Goal: Transaction & Acquisition: Purchase product/service

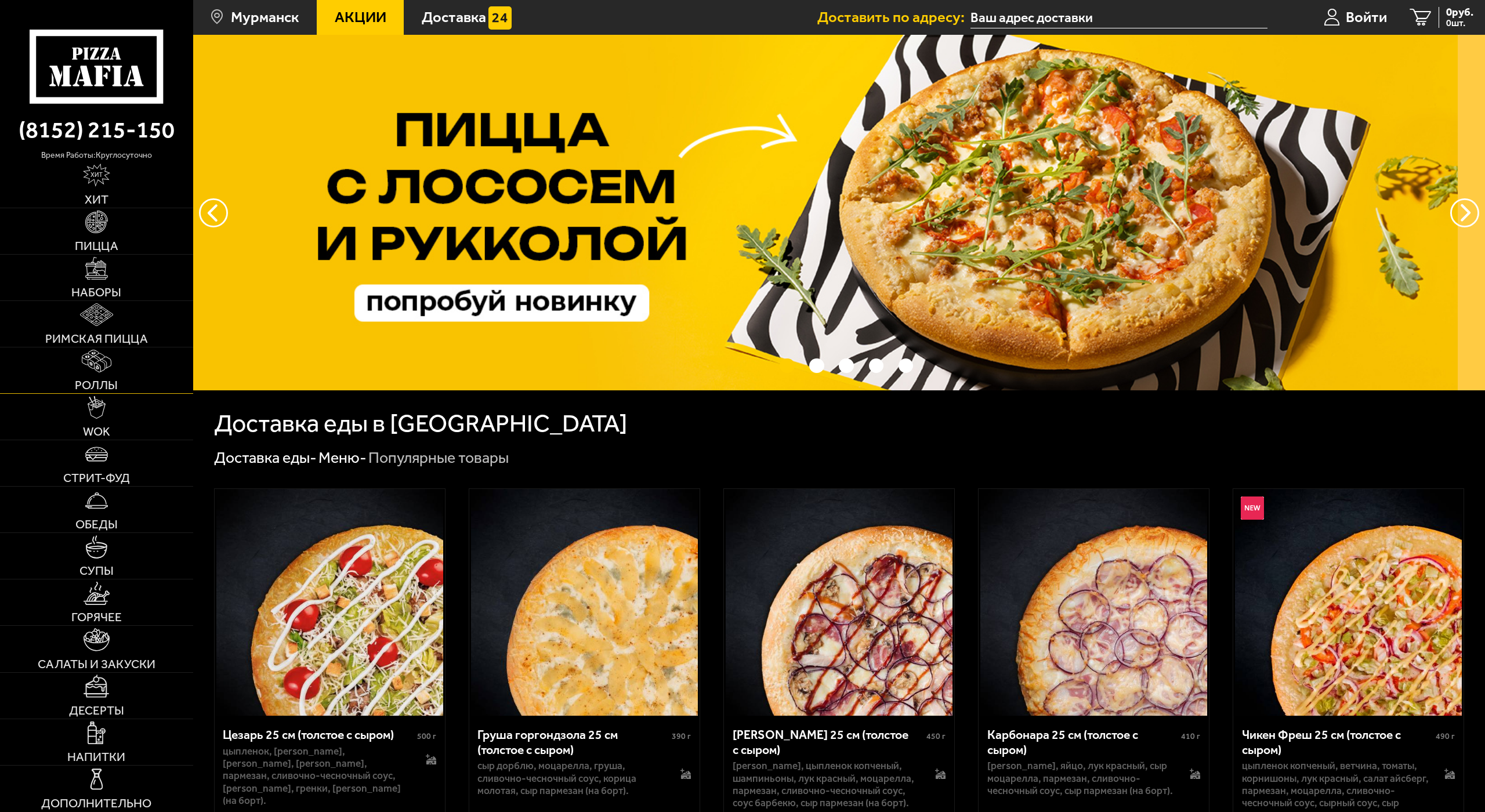
click at [92, 358] on link "Роллы" at bounding box center [96, 370] width 193 height 46
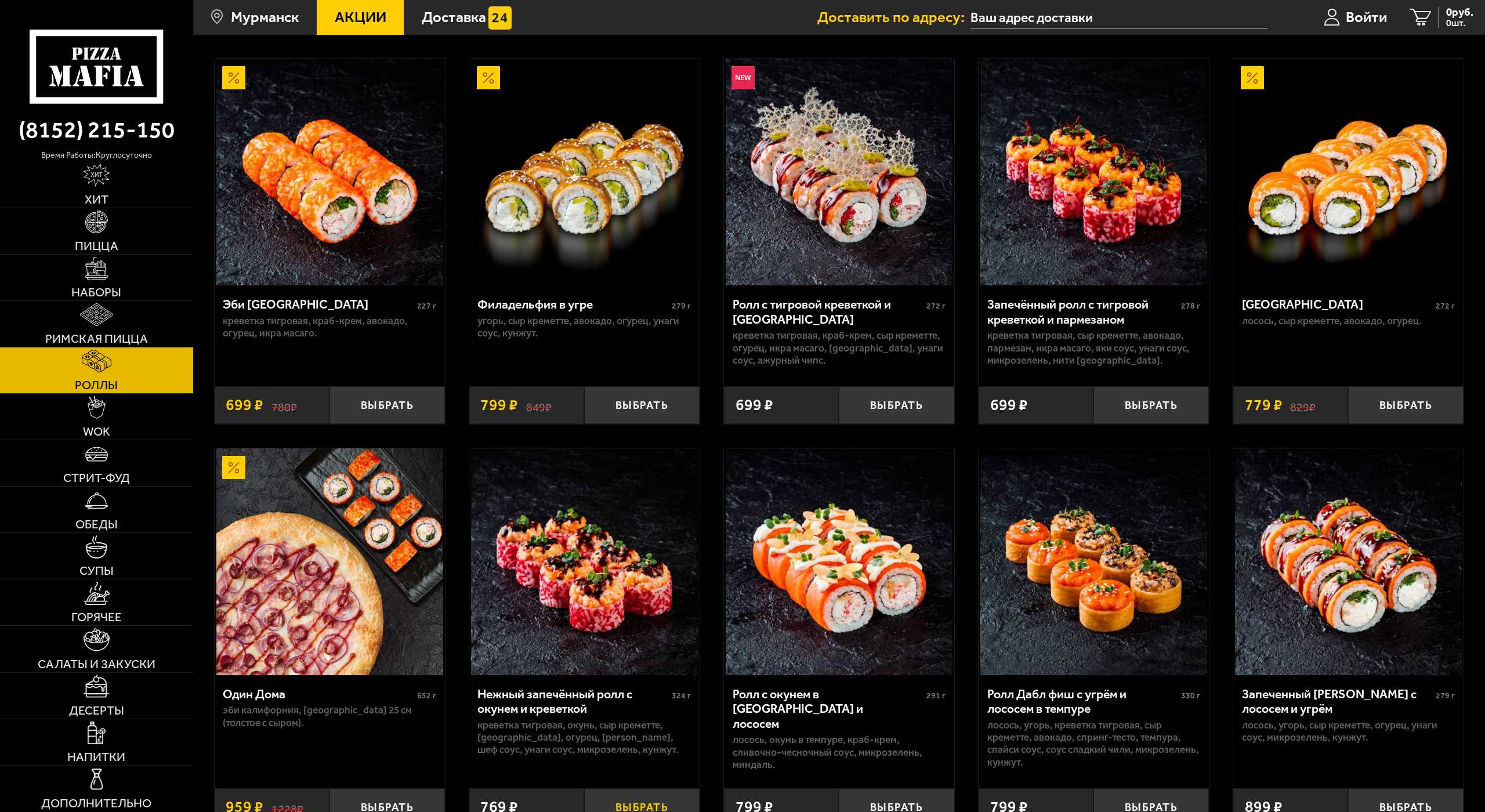
scroll to position [58, 0]
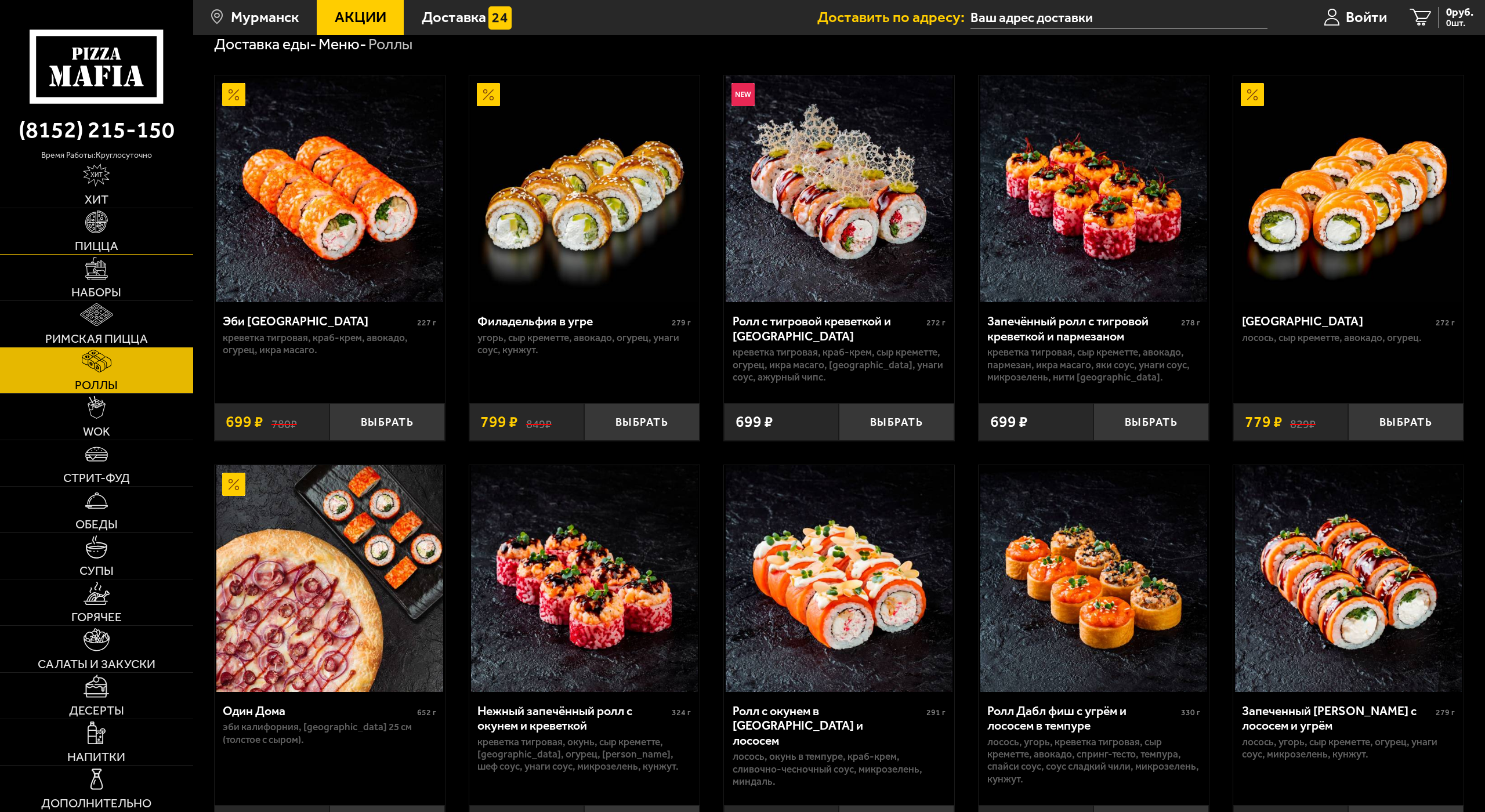
click at [99, 210] on img at bounding box center [97, 222] width 23 height 23
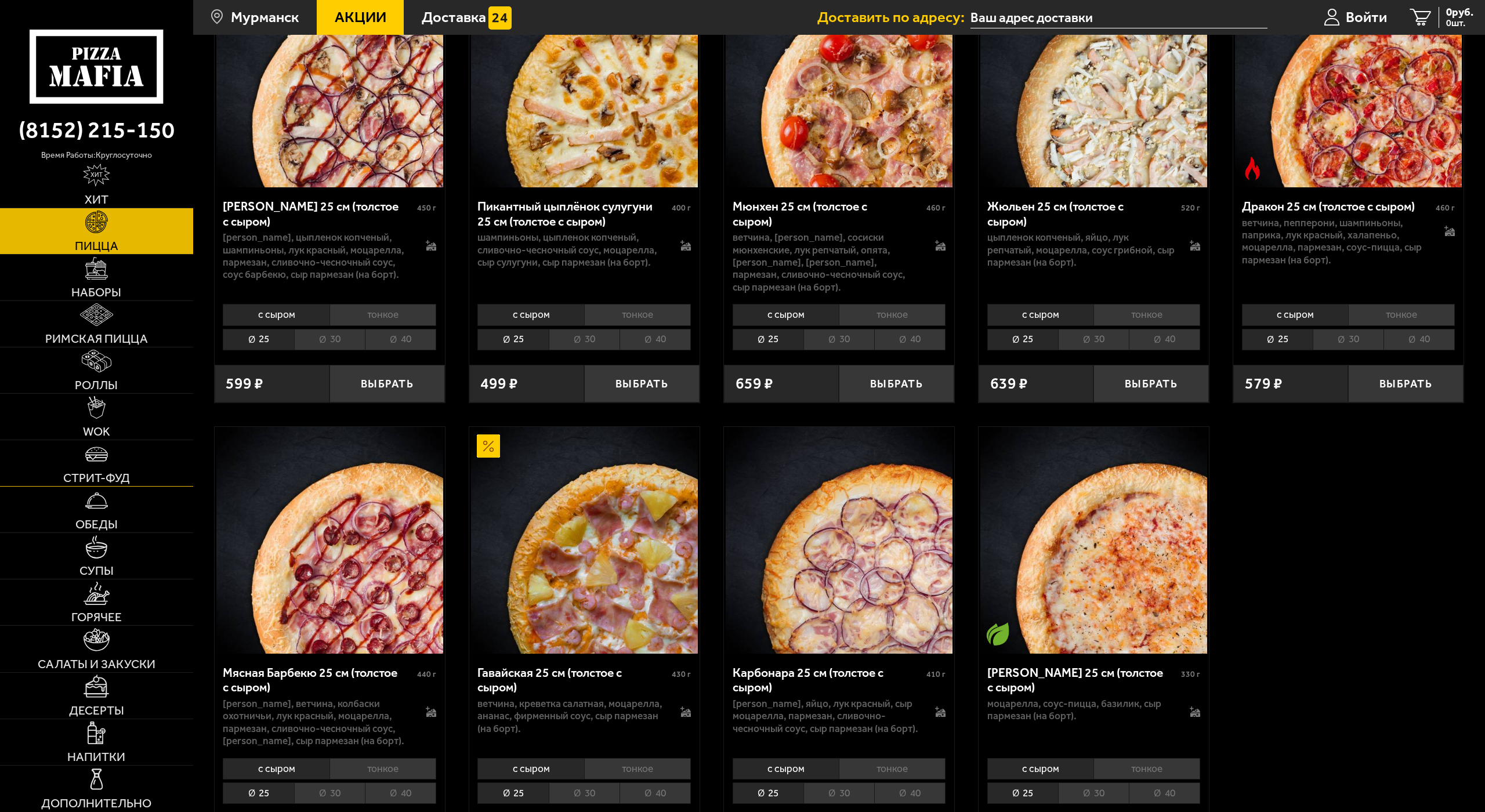
scroll to position [2622, 0]
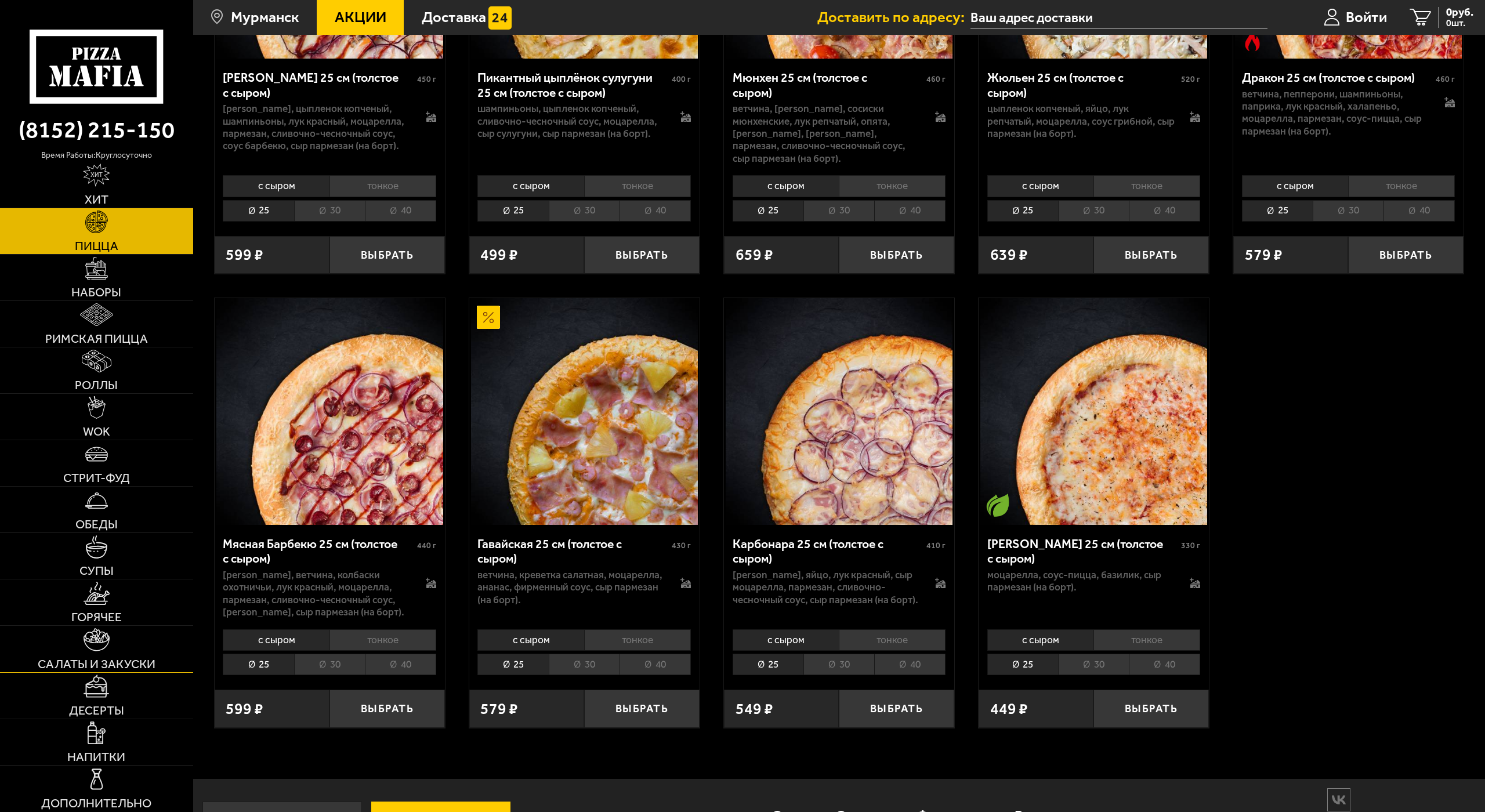
click at [109, 625] on link "Салаты и закуски" at bounding box center [96, 648] width 193 height 46
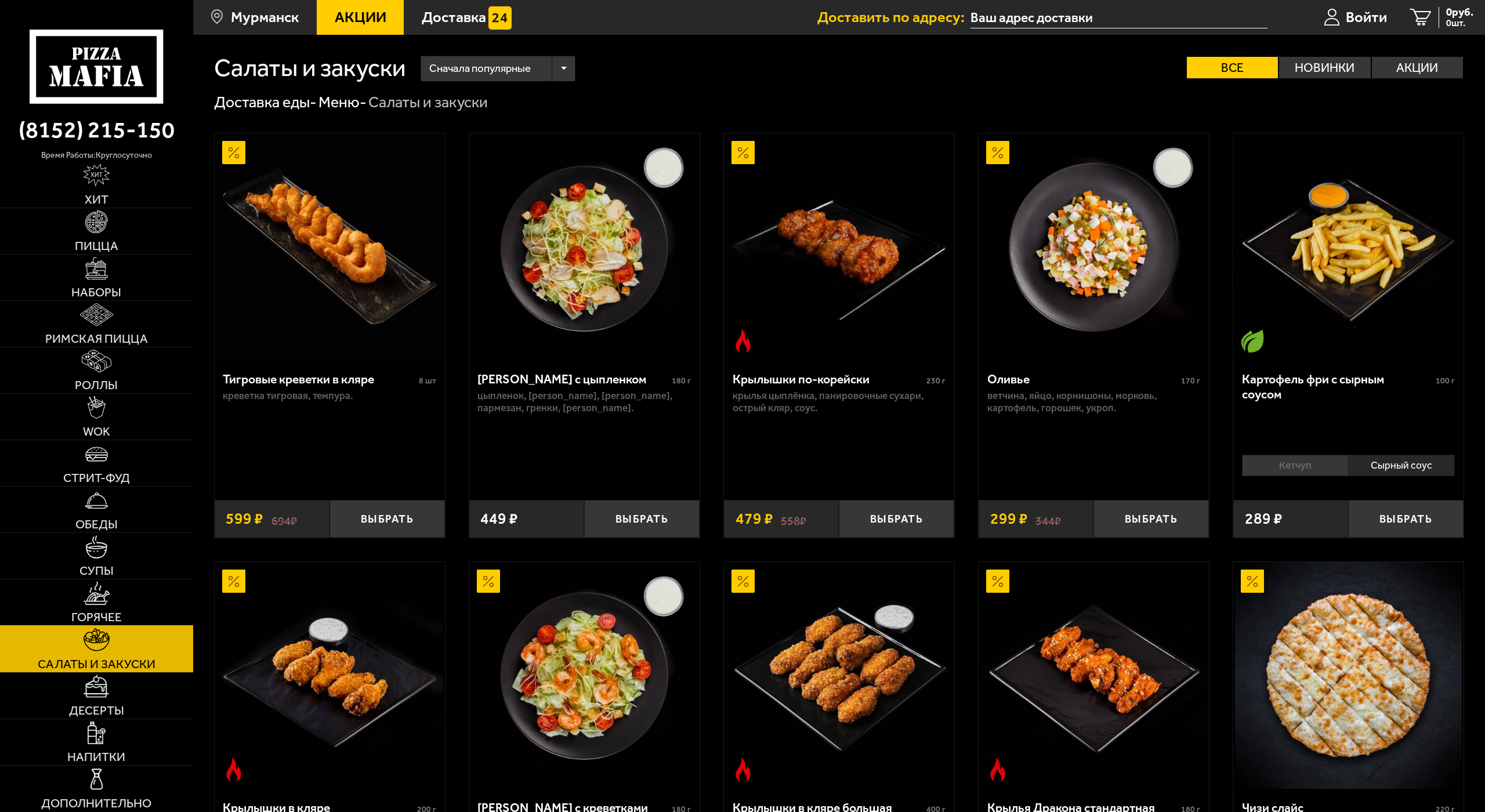
click at [99, 581] on img at bounding box center [96, 593] width 26 height 23
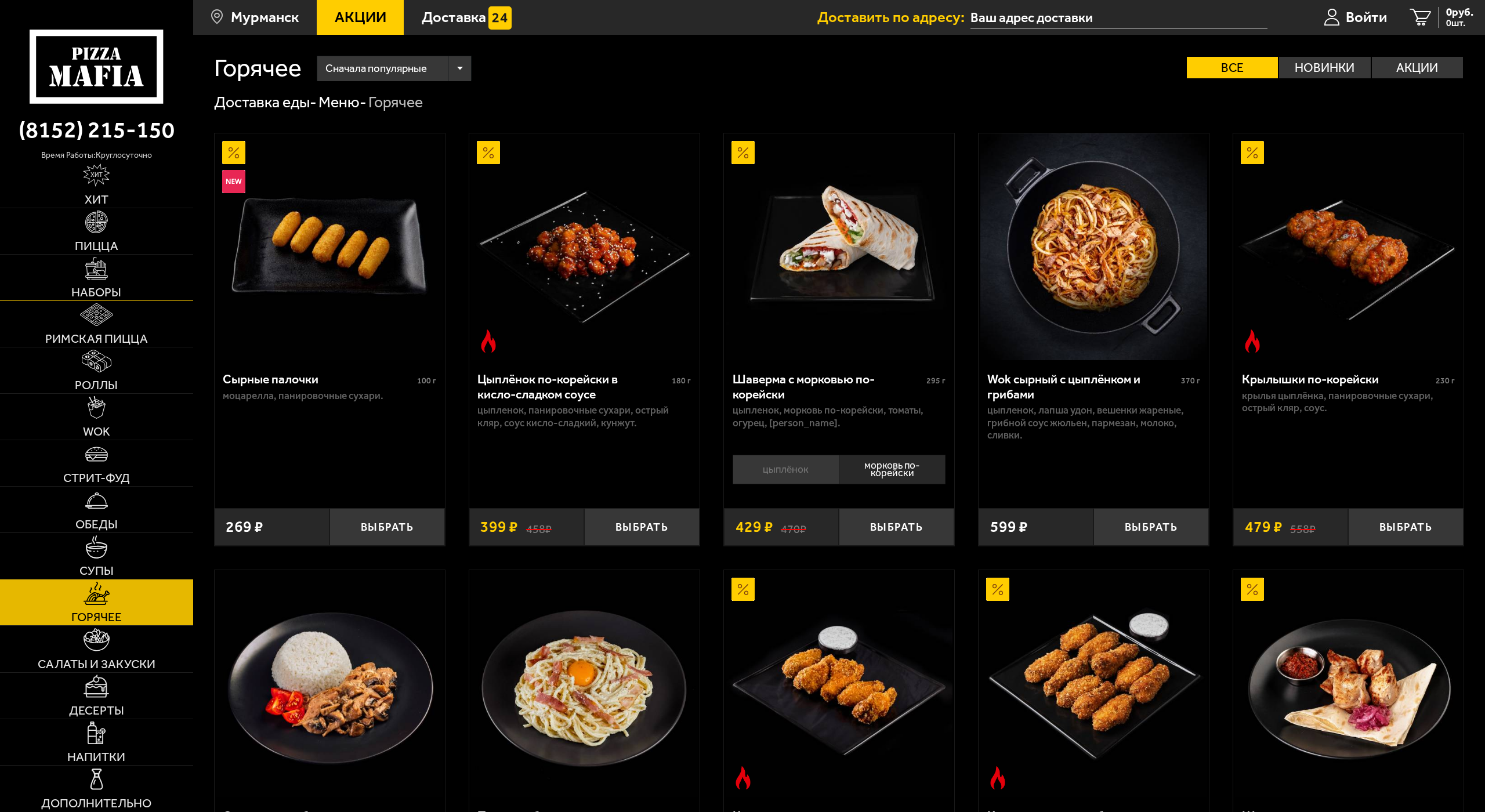
click at [92, 267] on img at bounding box center [97, 268] width 23 height 23
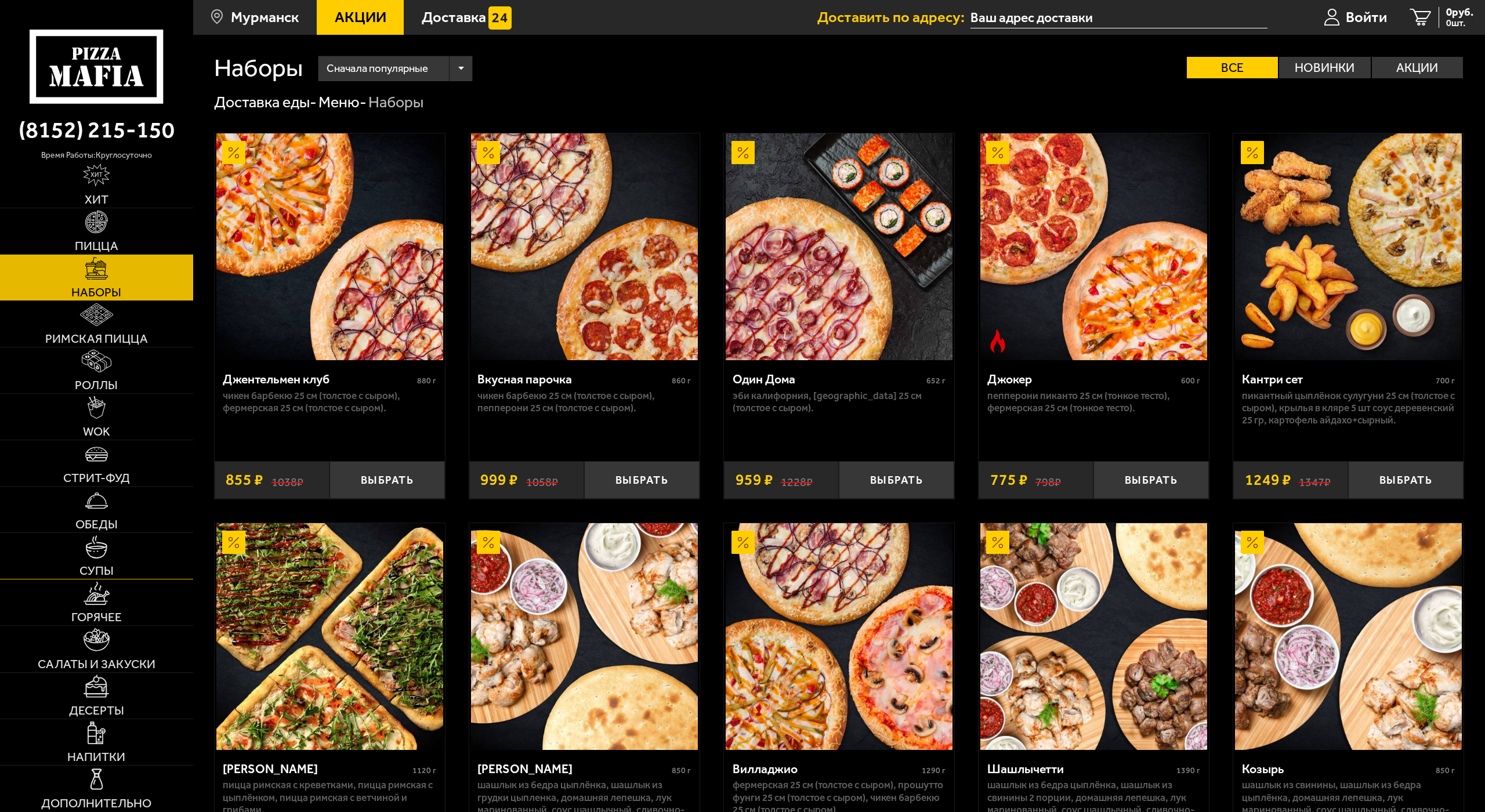
click at [99, 535] on img at bounding box center [97, 547] width 23 height 23
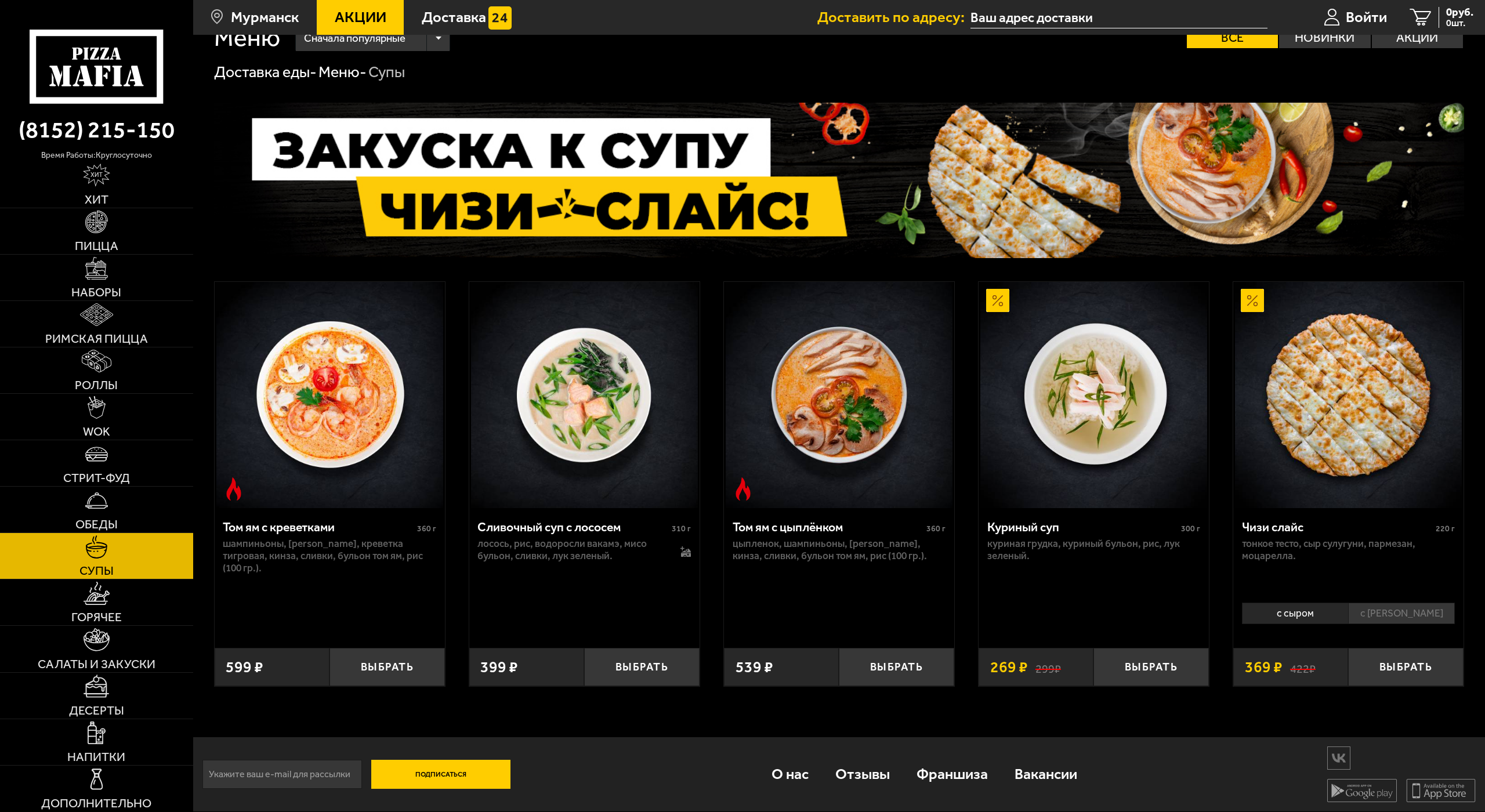
scroll to position [64, 0]
click at [101, 579] on link "Горячее" at bounding box center [96, 602] width 193 height 46
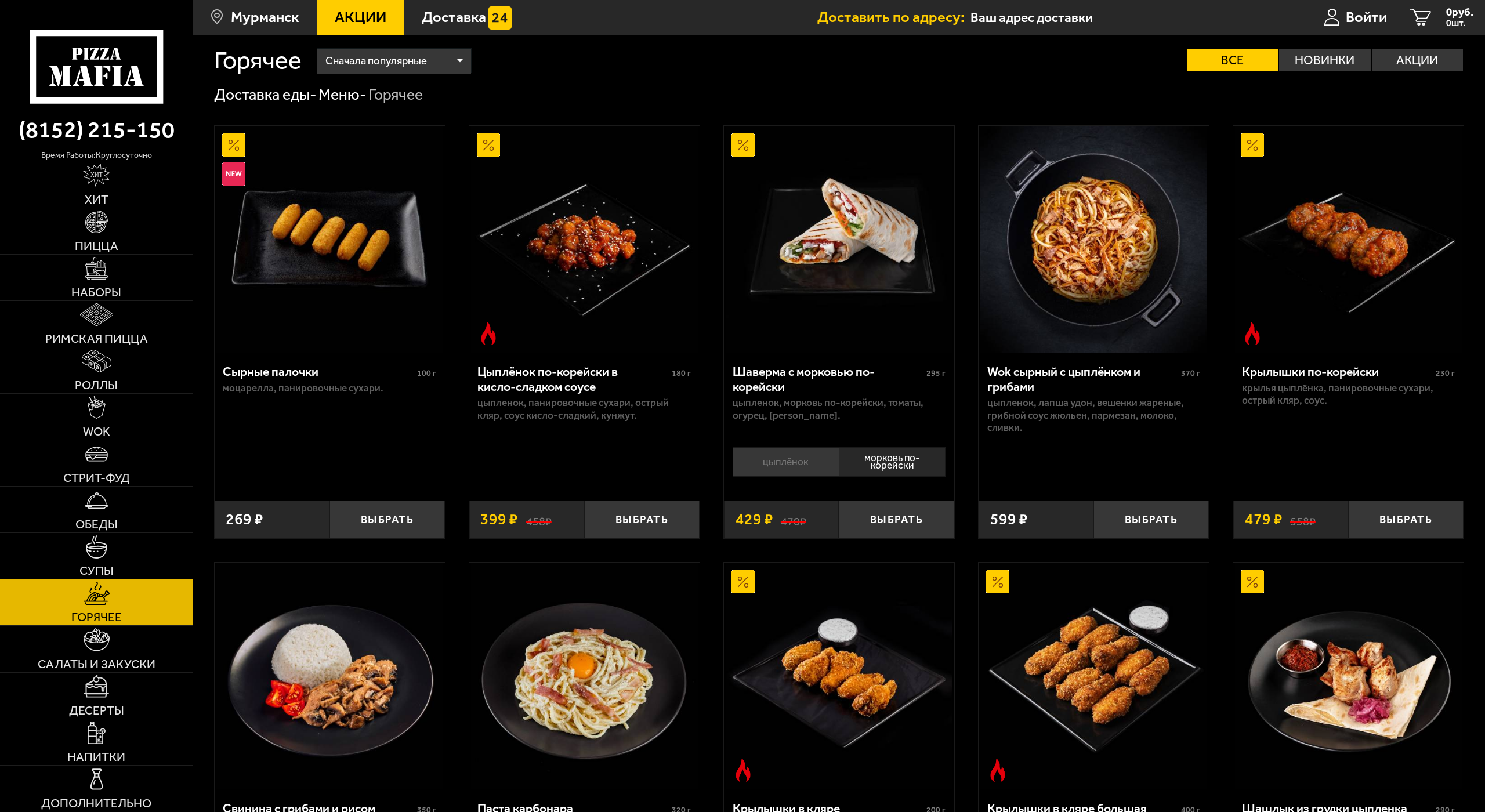
scroll to position [116, 0]
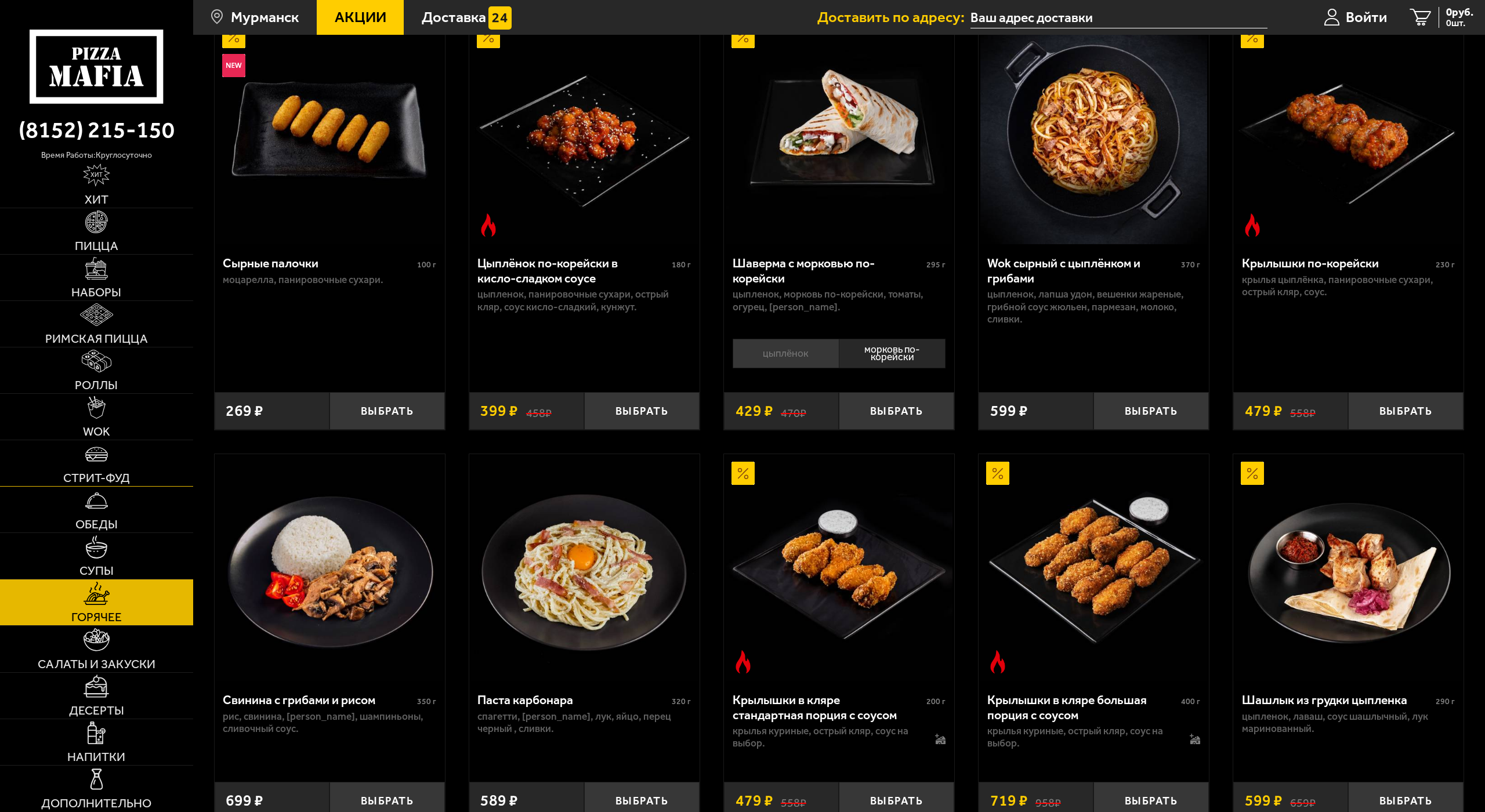
click at [101, 472] on span "Стрит-фуд" at bounding box center [96, 478] width 67 height 12
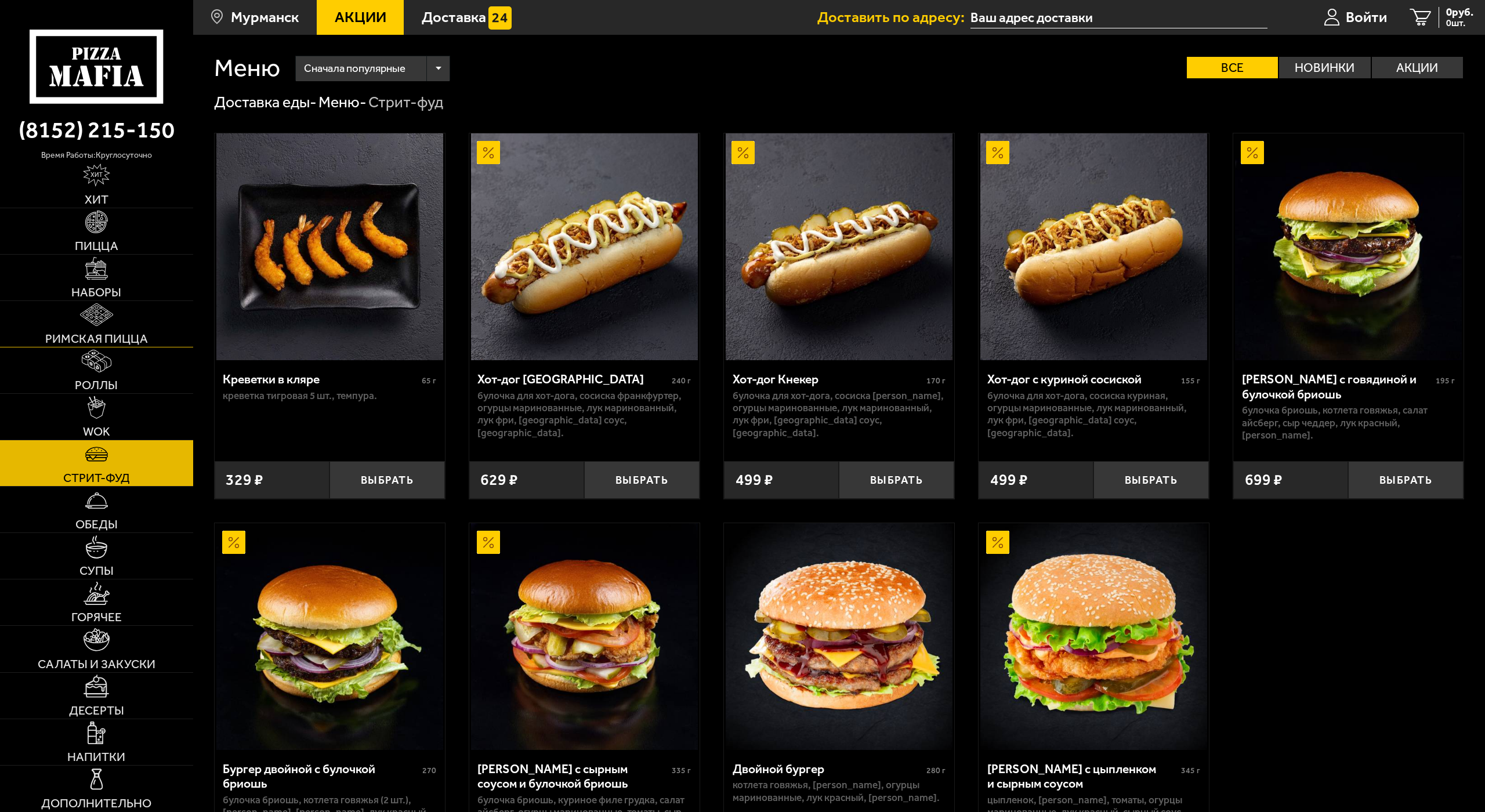
click at [103, 313] on link "Римская пицца" at bounding box center [96, 323] width 193 height 46
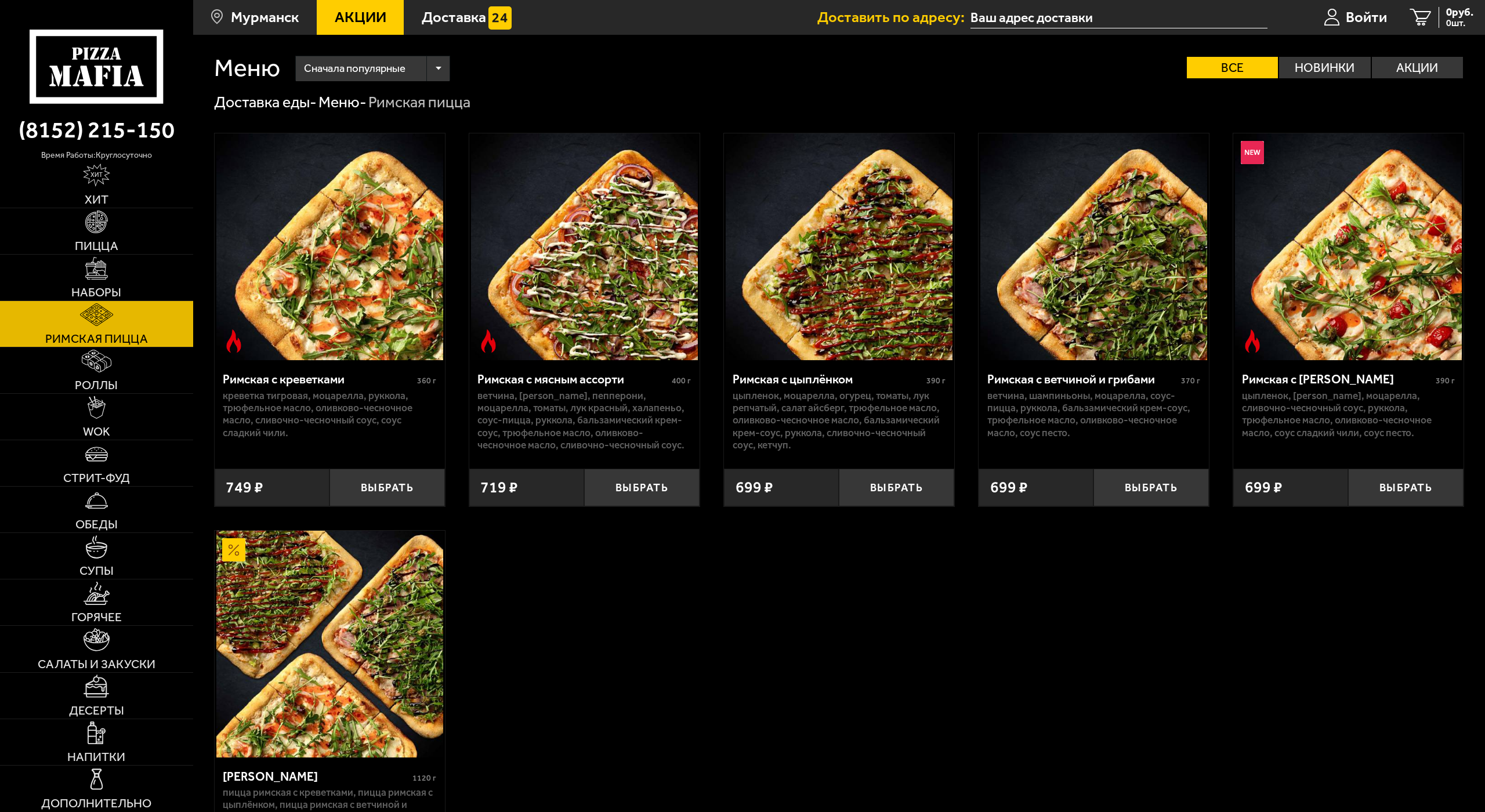
click at [558, 281] on img at bounding box center [585, 247] width 227 height 227
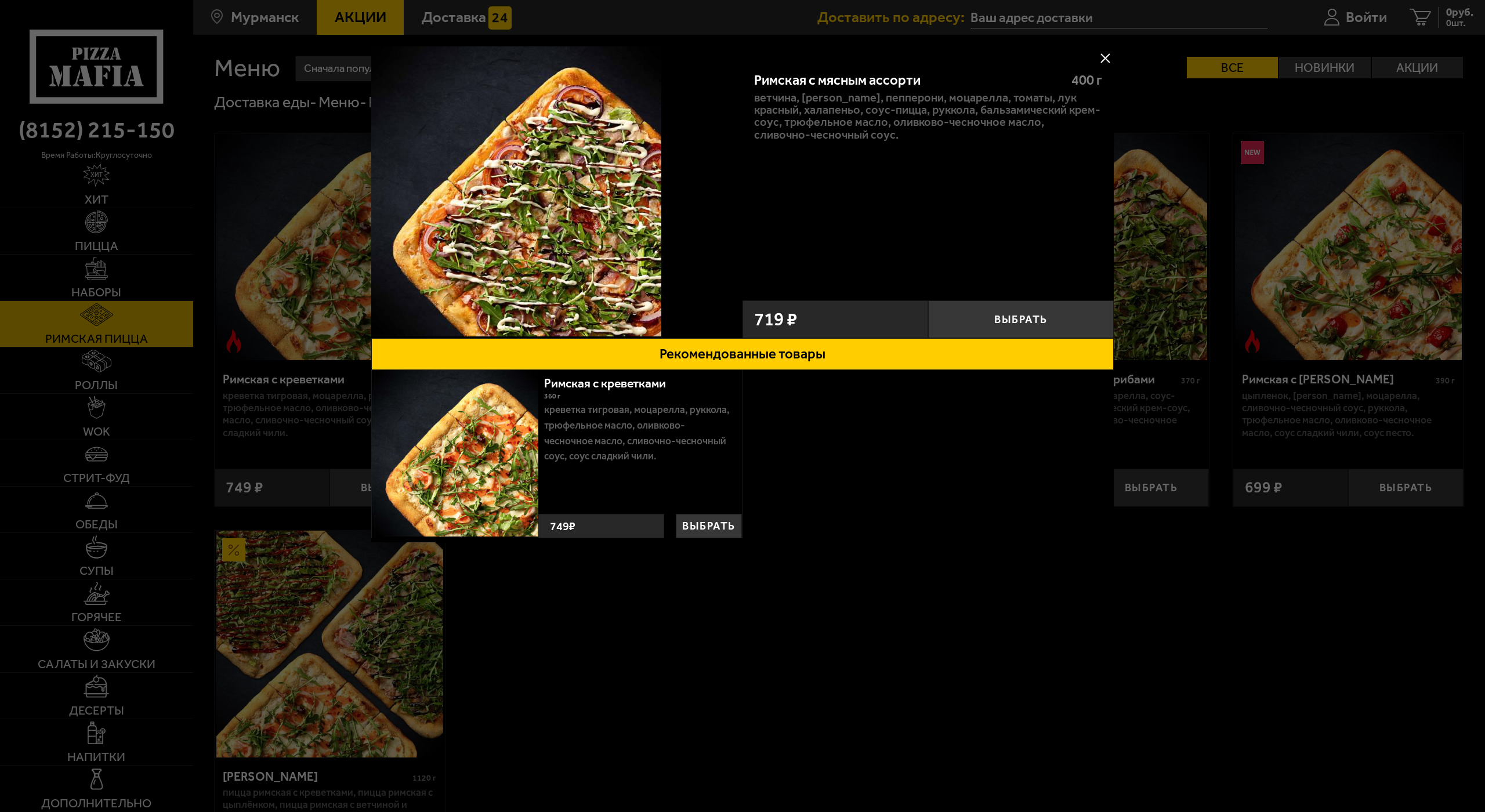
click at [516, 259] on img at bounding box center [516, 191] width 290 height 290
click at [920, 512] on div "креветка тигровая, моцарелла, руккола, трюфельное масло, оливково-чесночное мас…" at bounding box center [742, 456] width 743 height 172
click at [849, 480] on div "креветка тигровая, моцарелла, руккола, трюфельное масло, оливково-чесночное мас…" at bounding box center [742, 456] width 743 height 172
click at [1096, 59] on button at bounding box center [1105, 58] width 18 height 18
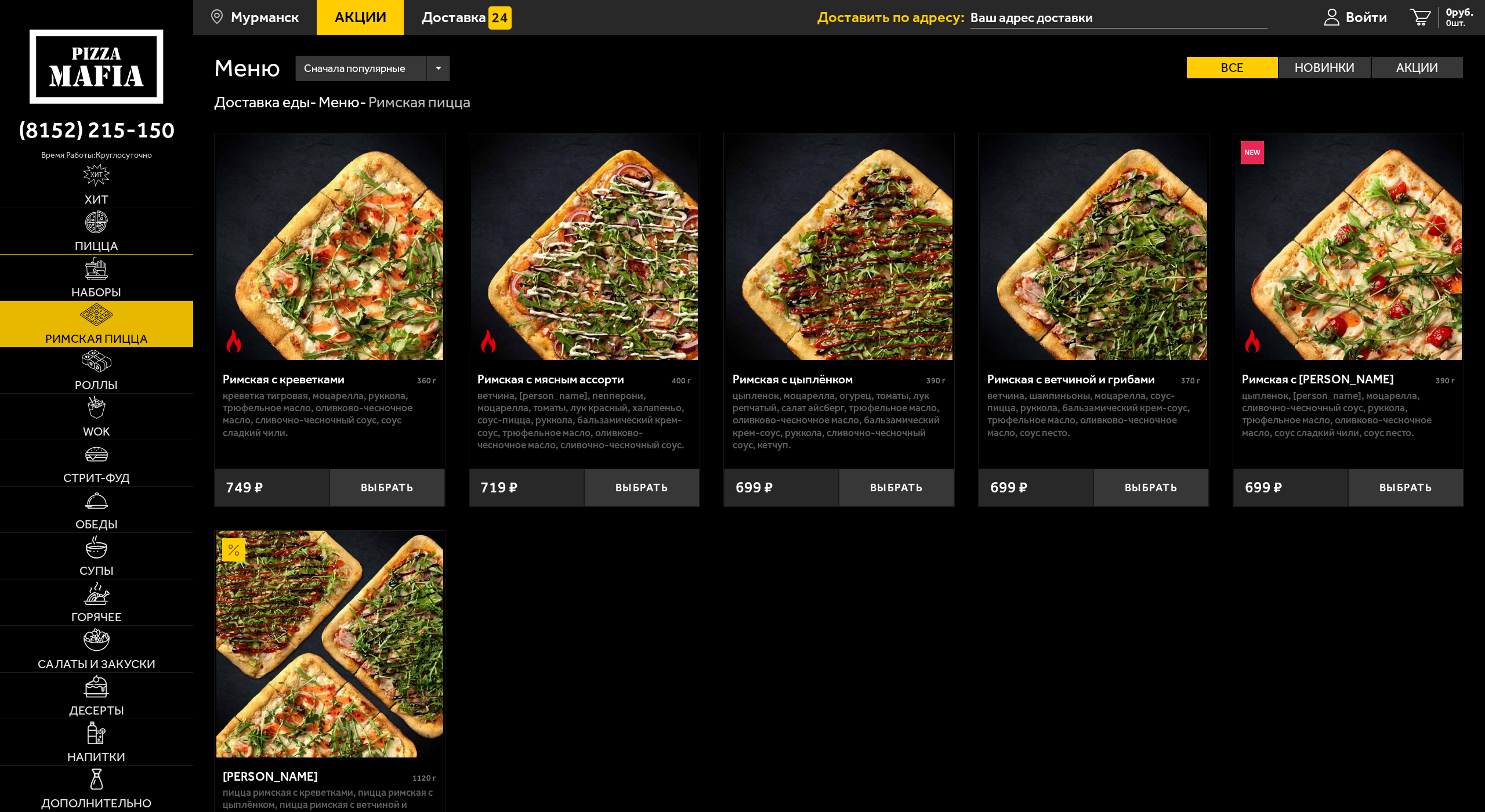
click at [94, 223] on img at bounding box center [97, 222] width 23 height 23
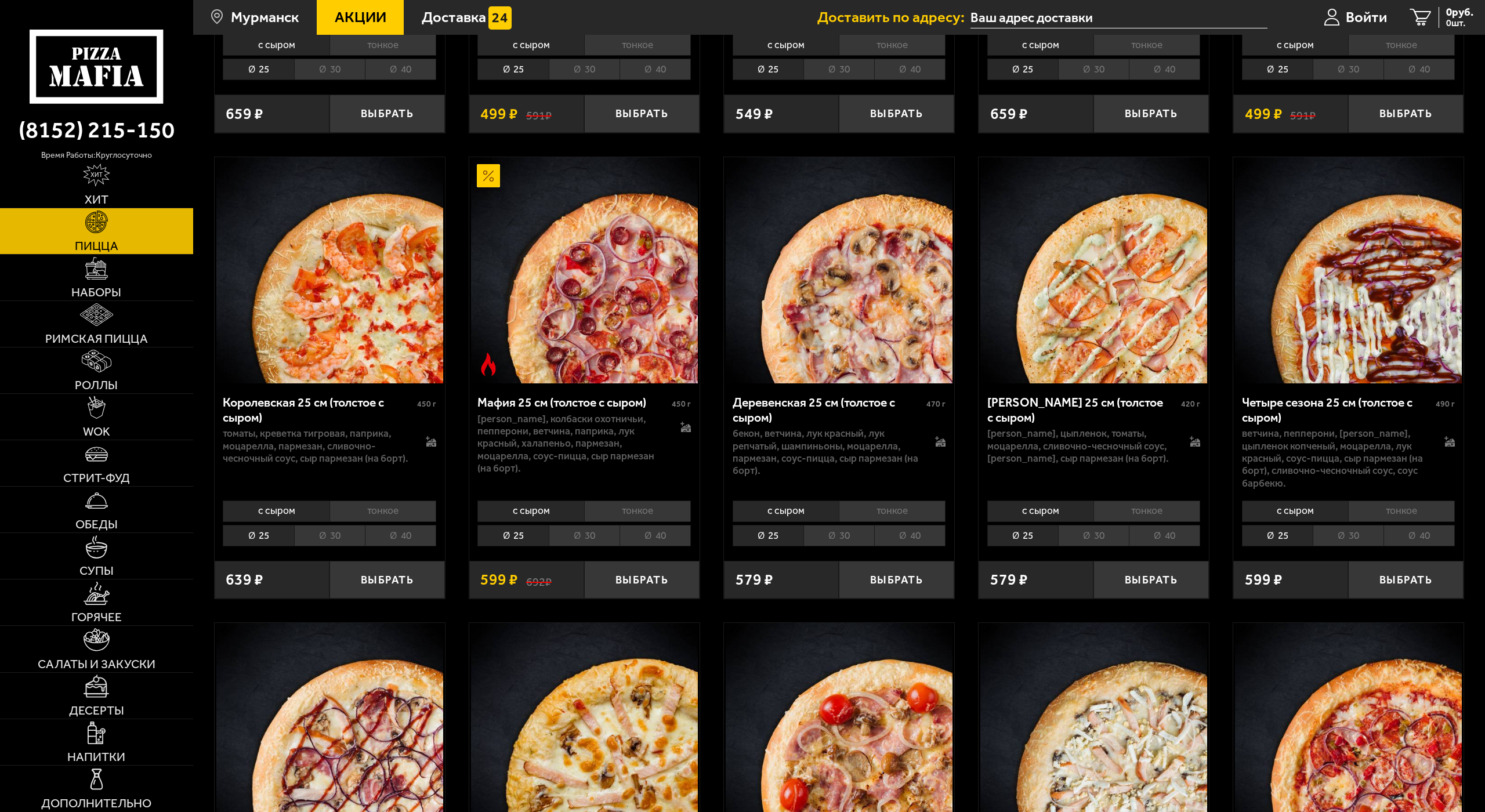
scroll to position [1810, 0]
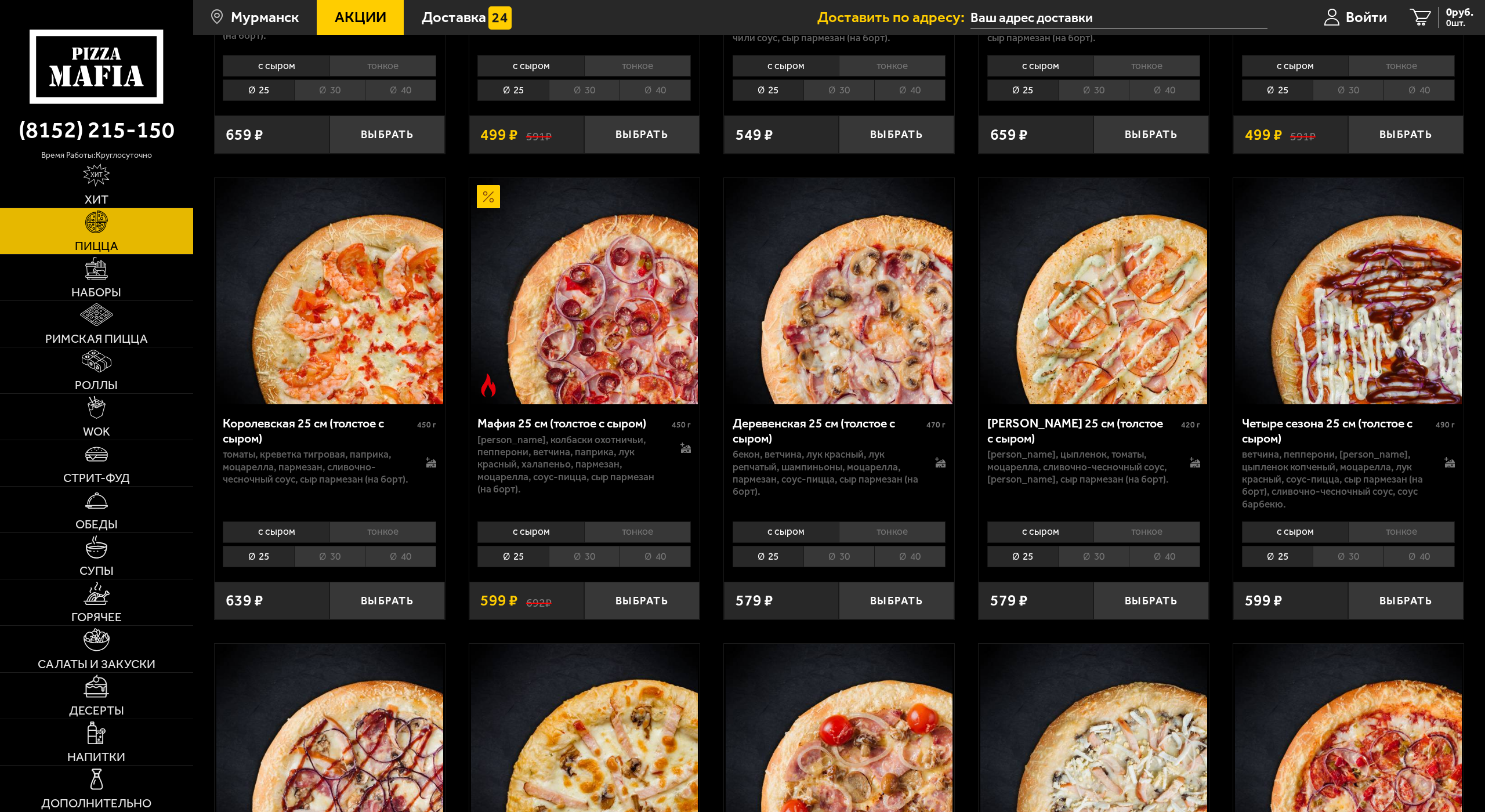
click at [646, 545] on li "40" at bounding box center [655, 556] width 71 height 21
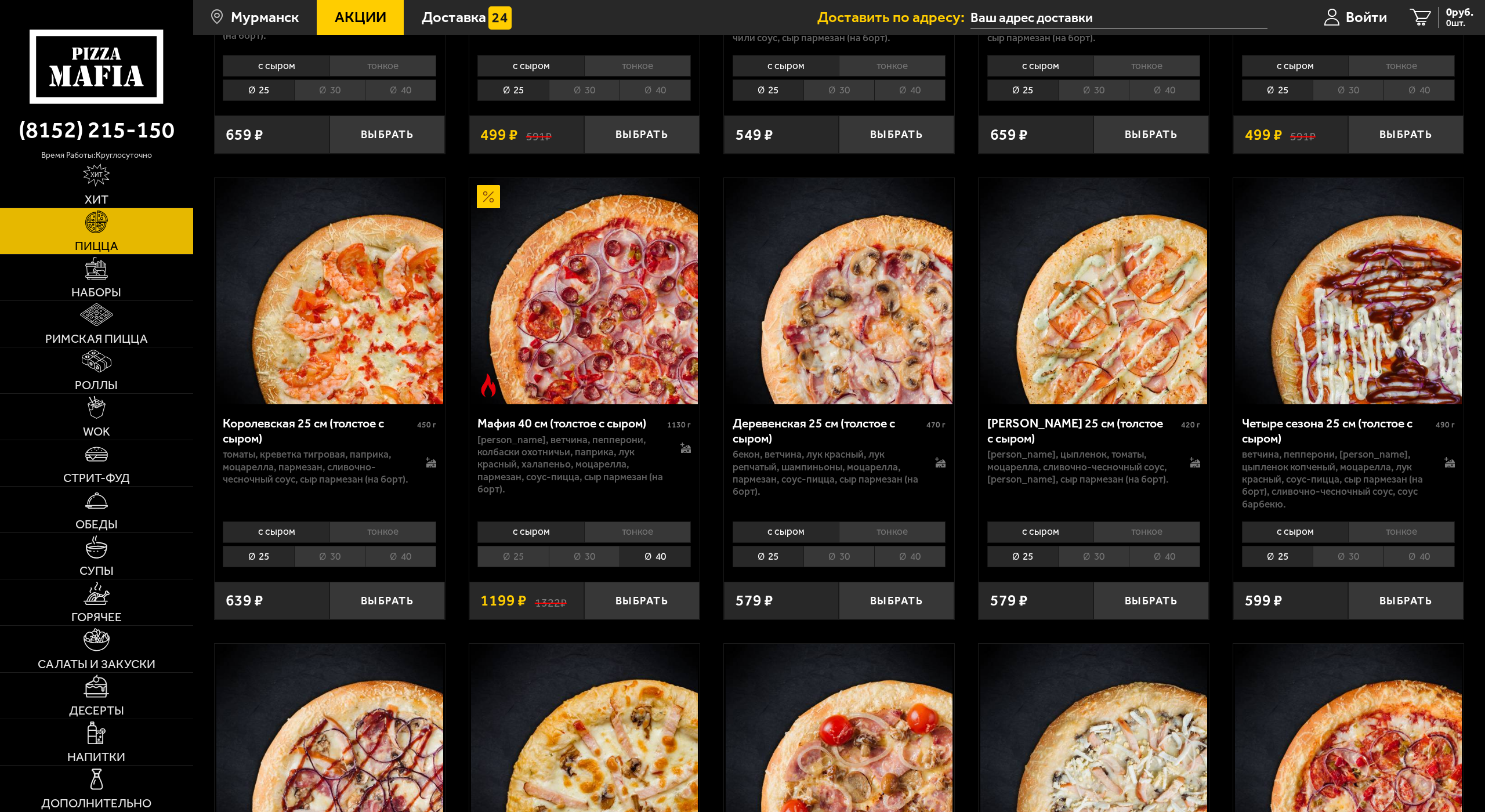
click at [621, 521] on li "тонкое" at bounding box center [637, 531] width 107 height 21
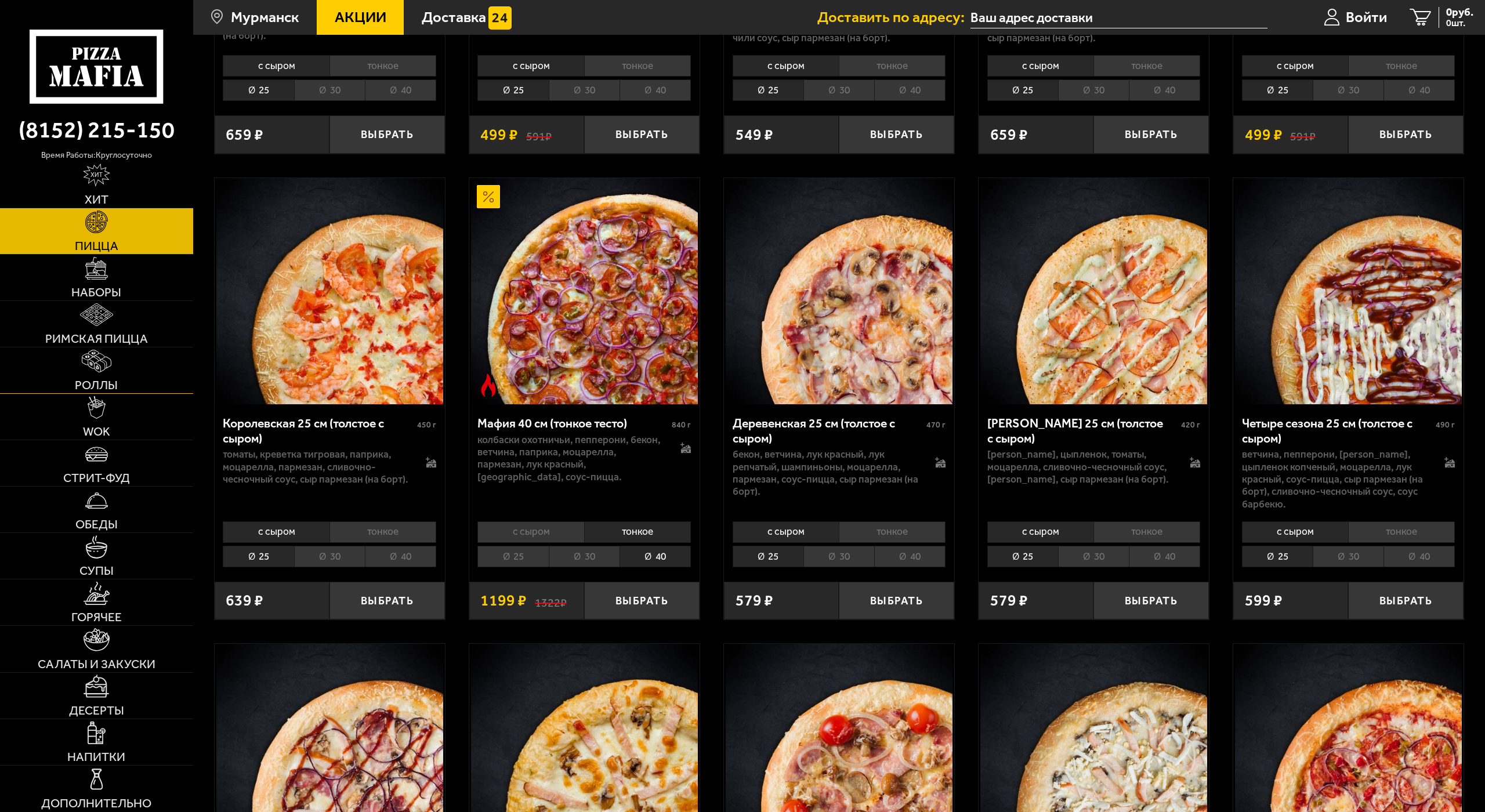
click at [87, 352] on img at bounding box center [96, 361] width 29 height 23
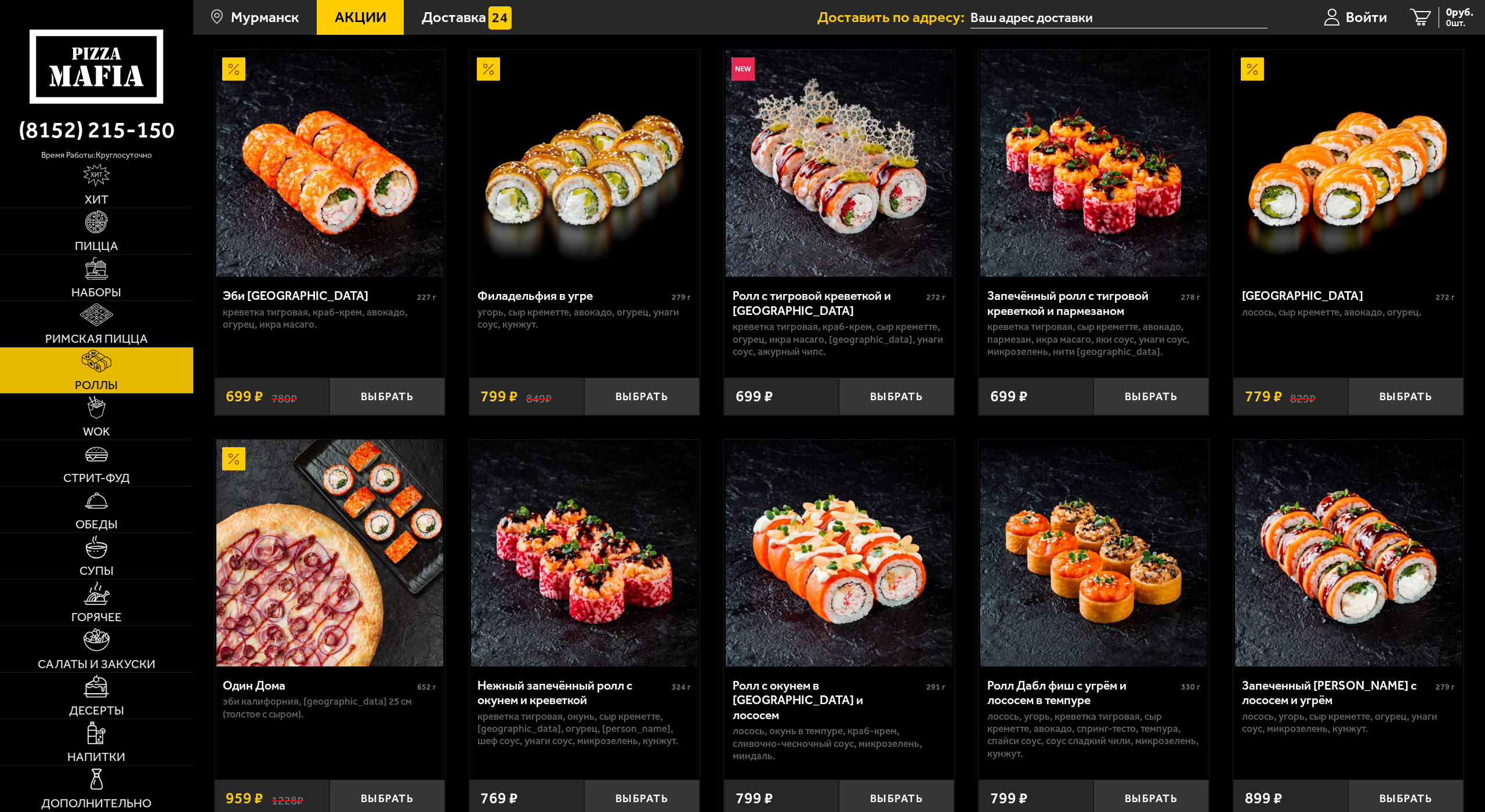
scroll to position [116, 0]
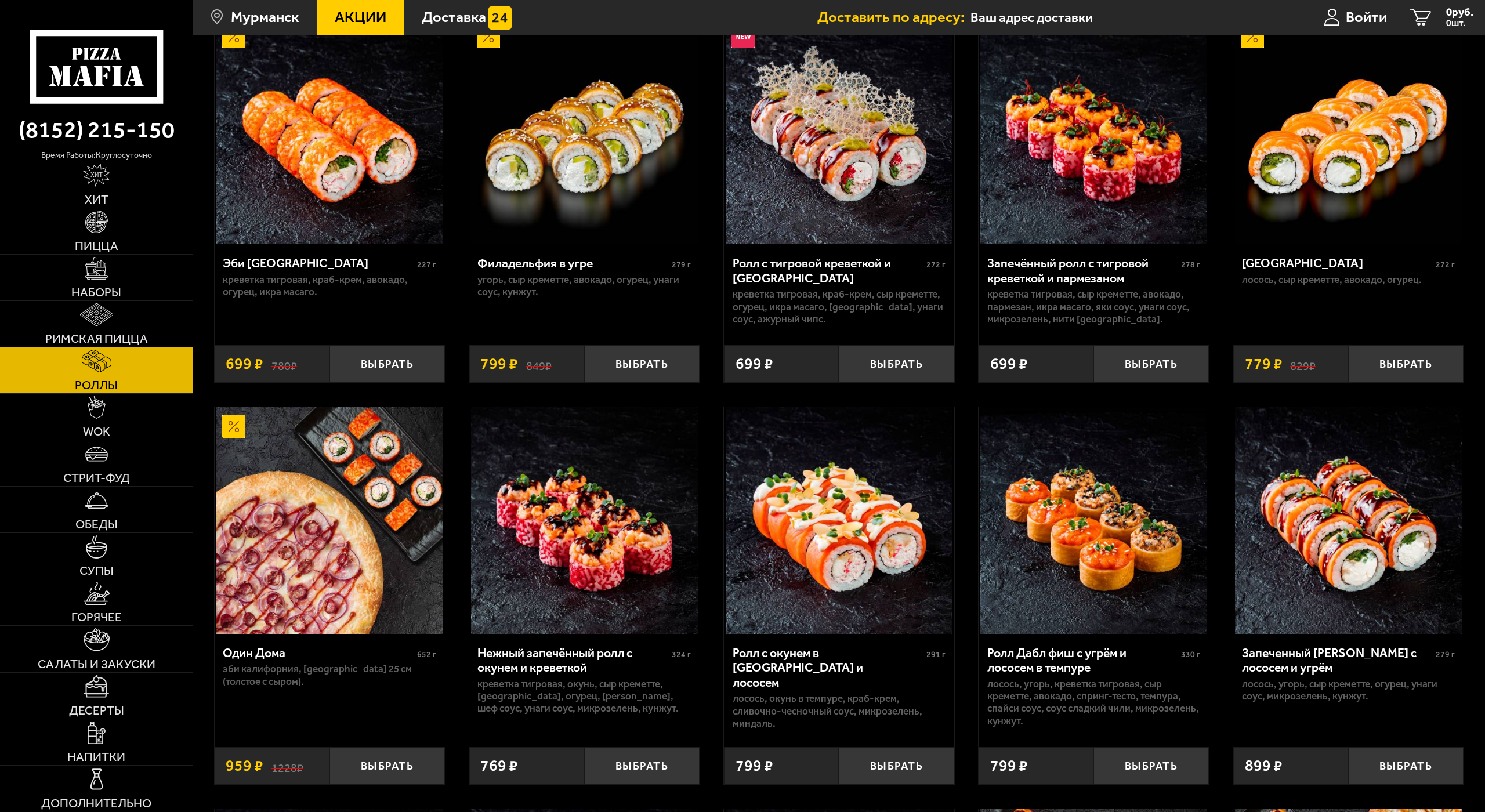
click at [1036, 508] on img at bounding box center [1094, 520] width 227 height 227
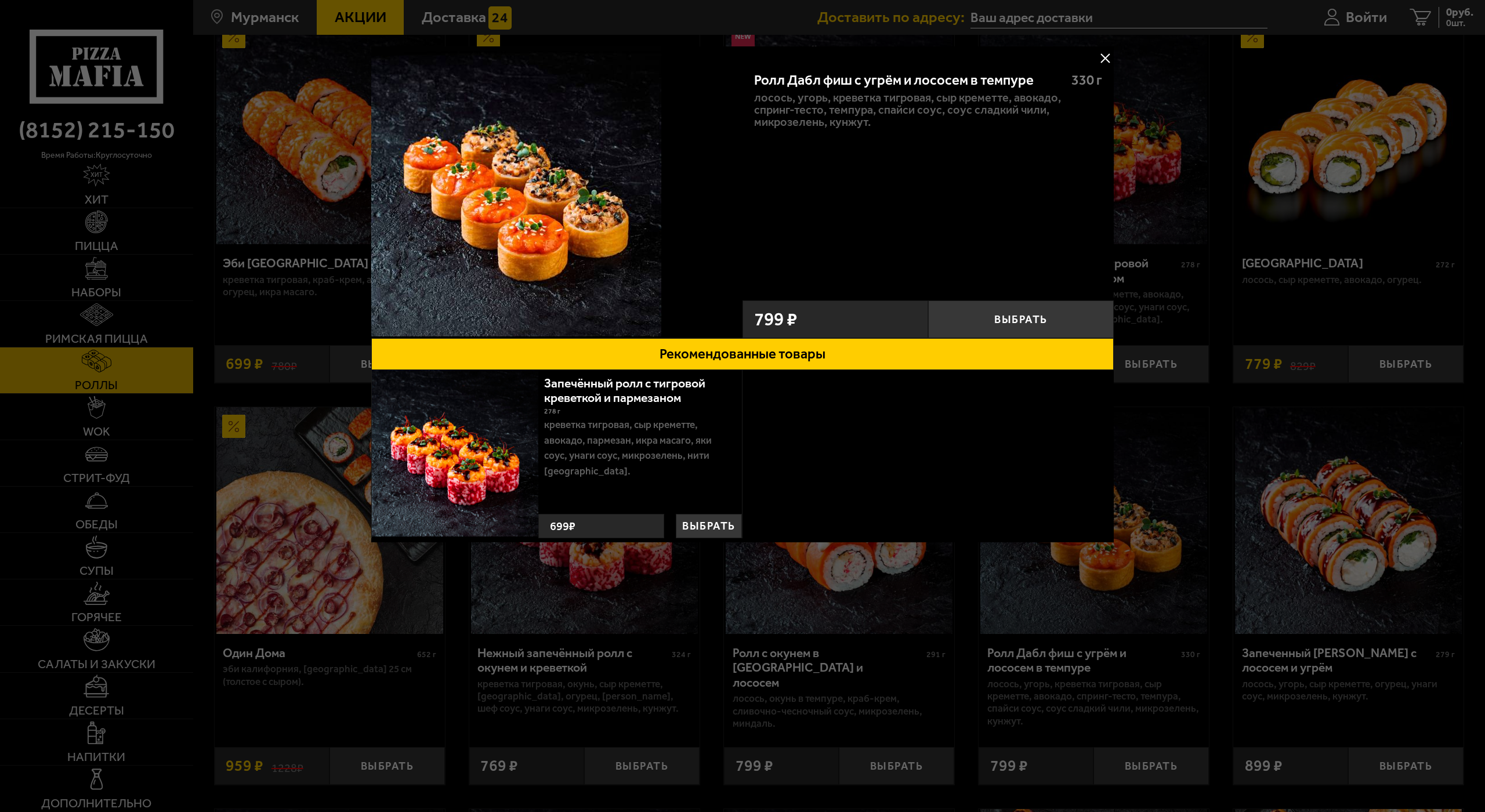
click at [1096, 54] on button at bounding box center [1105, 58] width 18 height 18
